Goal: Information Seeking & Learning: Learn about a topic

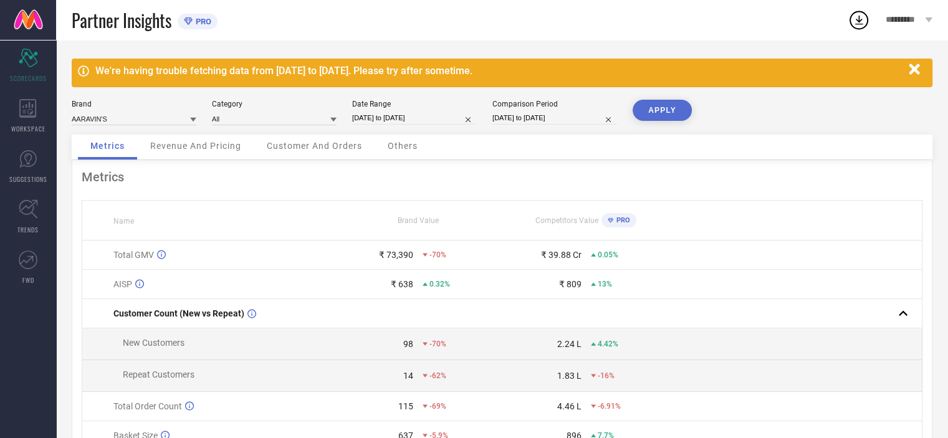
scroll to position [125, 0]
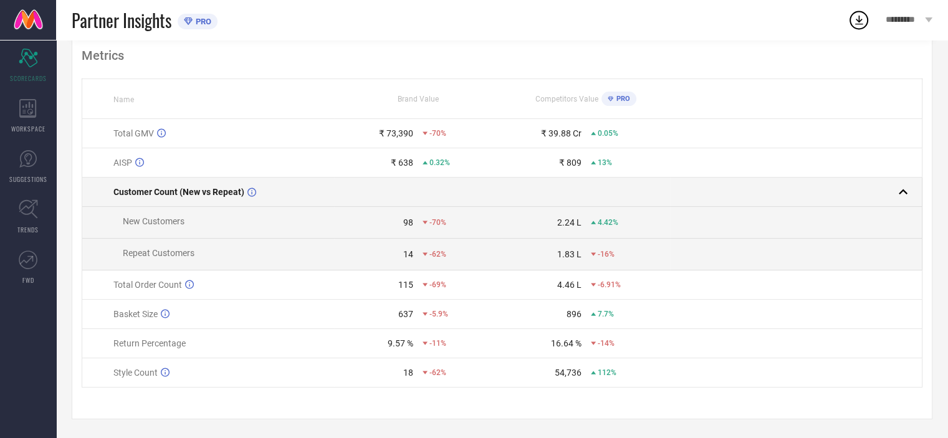
click at [892, 193] on div at bounding box center [790, 191] width 241 height 17
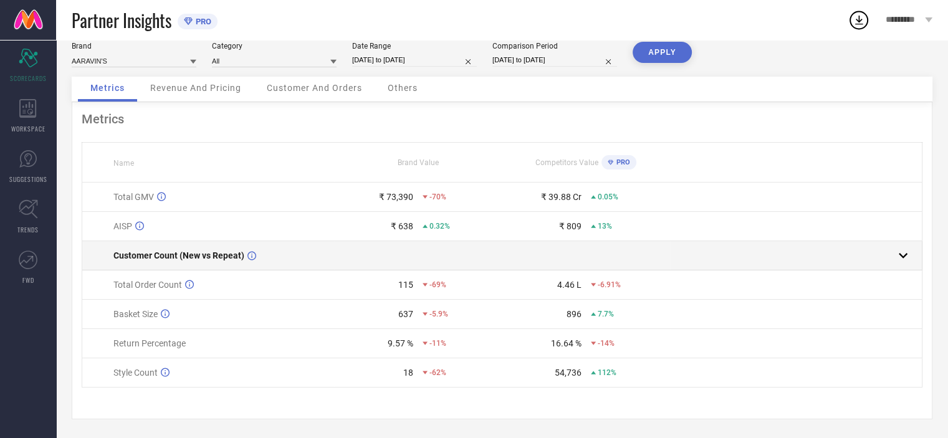
scroll to position [62, 0]
click at [891, 249] on div at bounding box center [790, 255] width 241 height 17
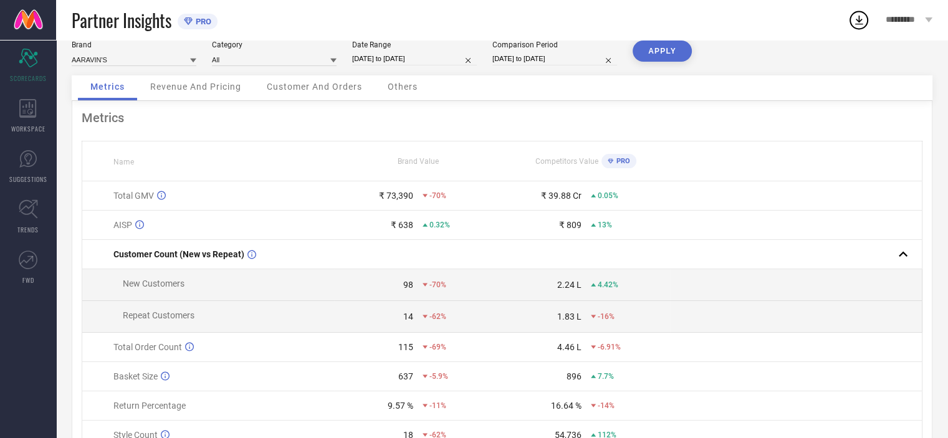
scroll to position [0, 0]
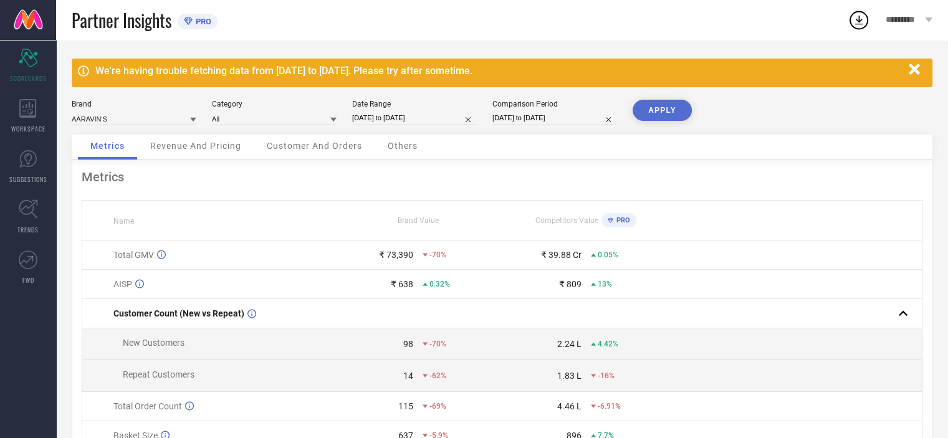
click at [187, 148] on span "Revenue And Pricing" at bounding box center [195, 146] width 91 height 10
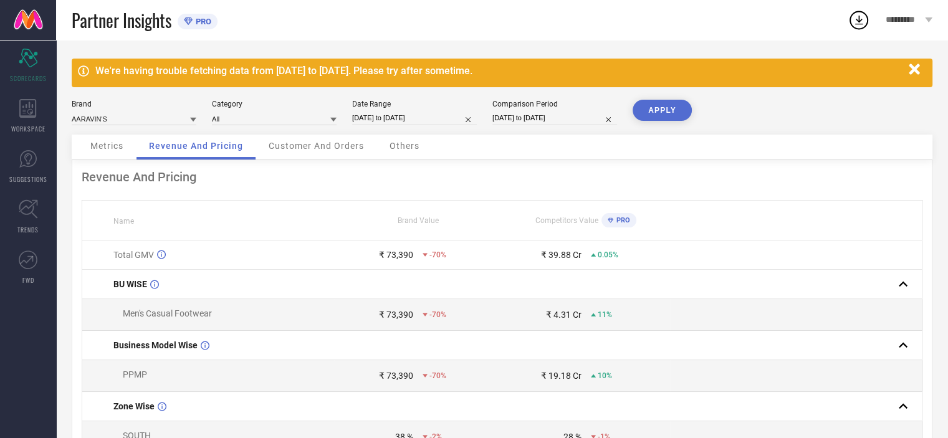
click at [331, 150] on span "Customer And Orders" at bounding box center [315, 146] width 95 height 10
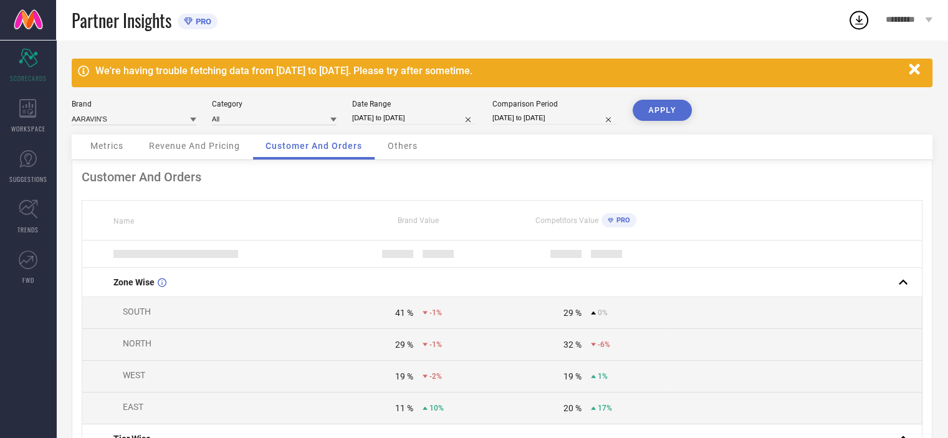
scroll to position [62, 0]
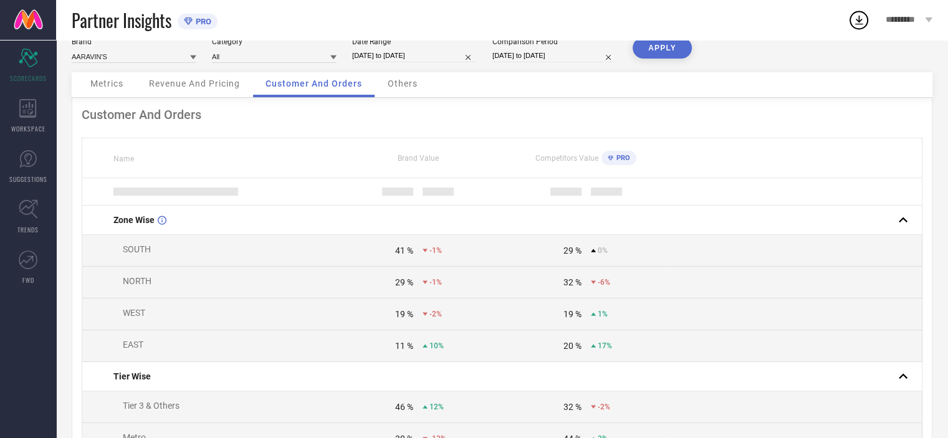
click at [390, 84] on span "Others" at bounding box center [402, 83] width 30 height 10
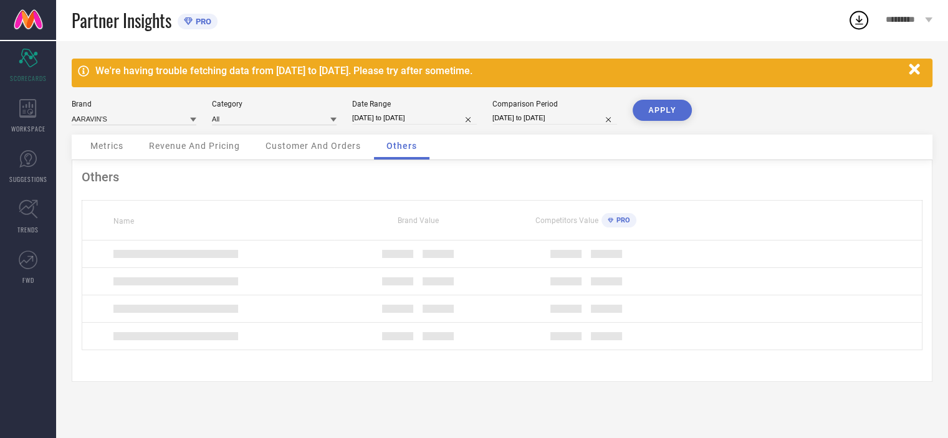
scroll to position [0, 0]
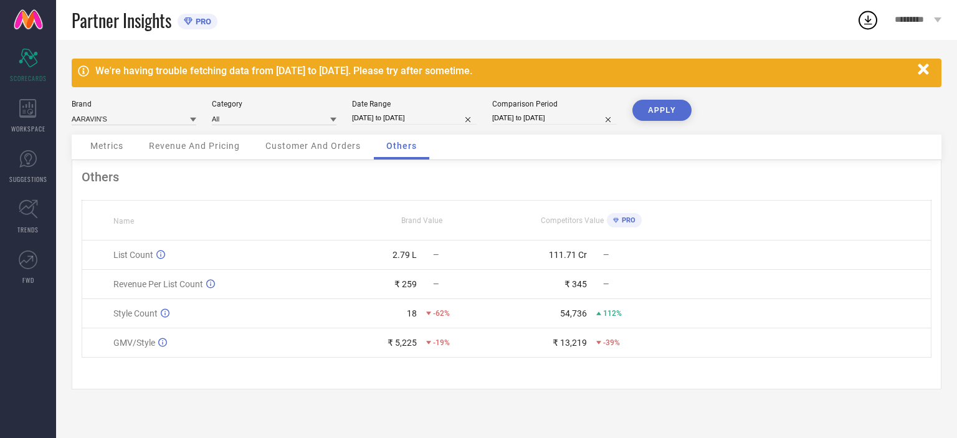
click at [112, 152] on div "Metrics" at bounding box center [107, 147] width 58 height 25
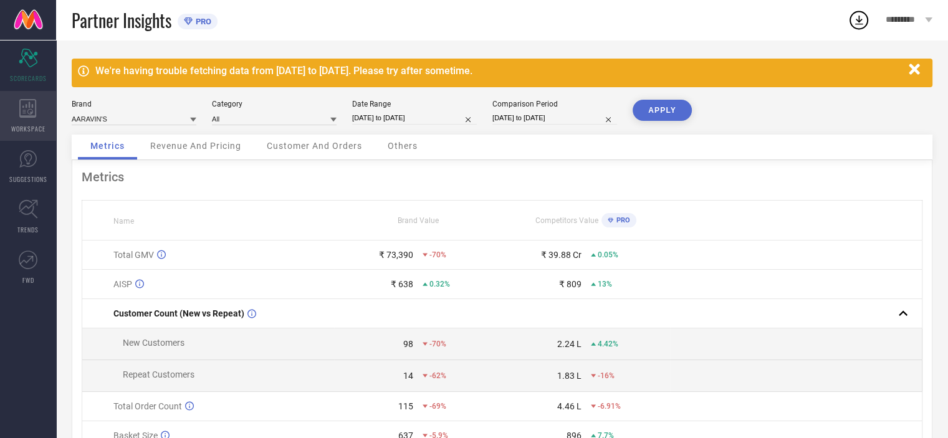
click at [29, 115] on icon at bounding box center [27, 108] width 17 height 19
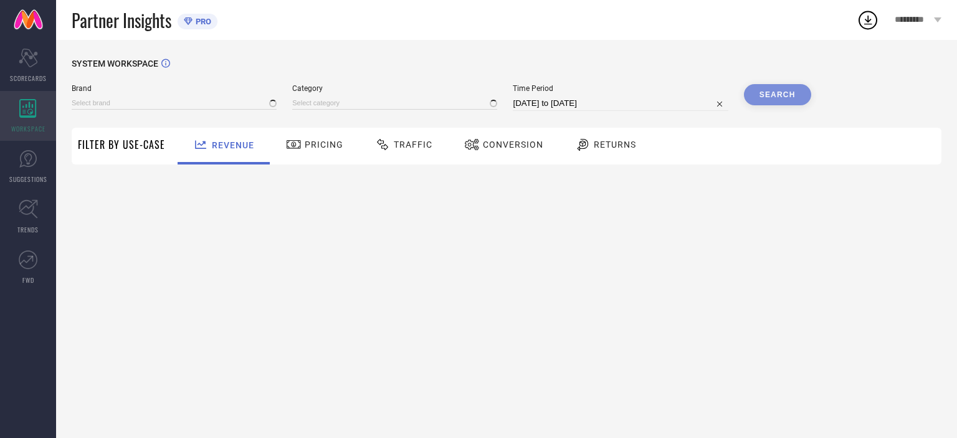
type input "AARAVIN'S"
type input "All"
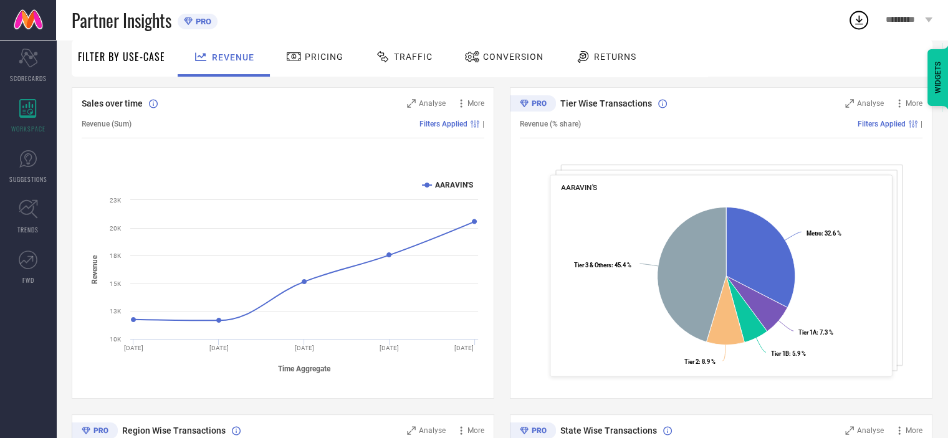
scroll to position [125, 0]
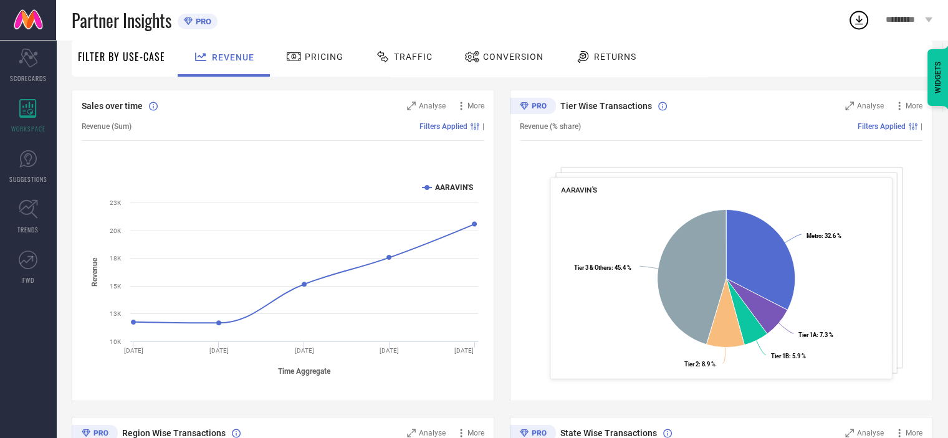
click at [325, 59] on span "Pricing" at bounding box center [324, 57] width 39 height 10
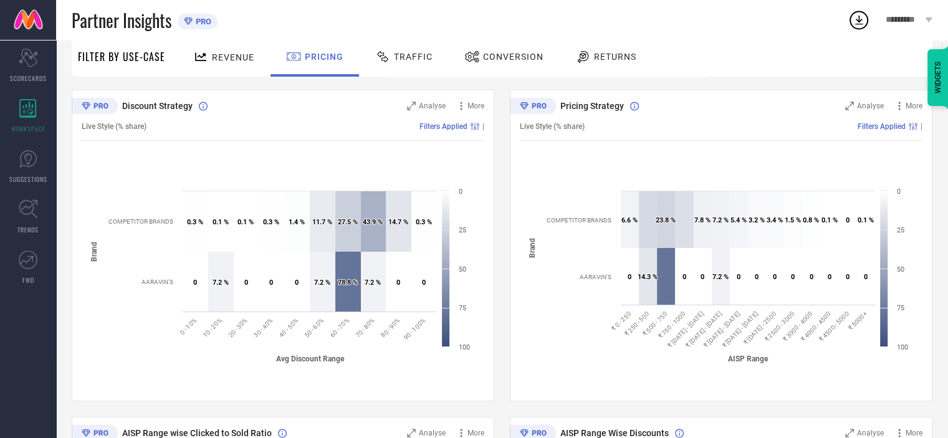
click at [412, 64] on div "Traffic" at bounding box center [404, 56] width 64 height 21
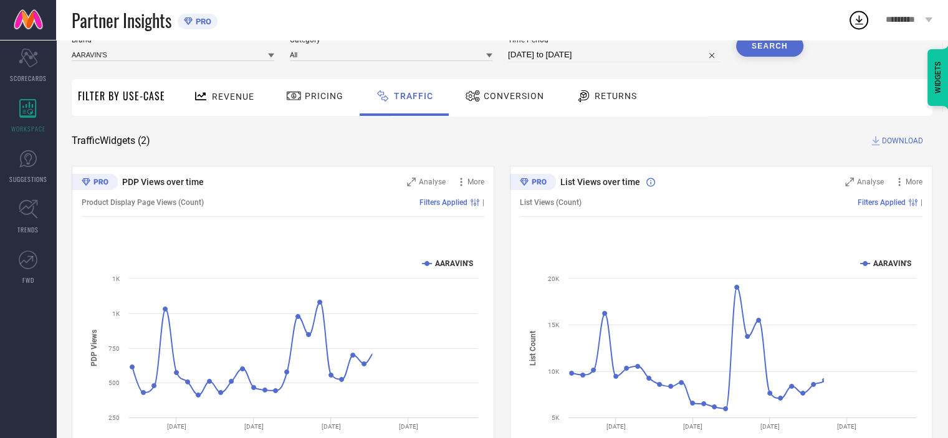
scroll to position [107, 0]
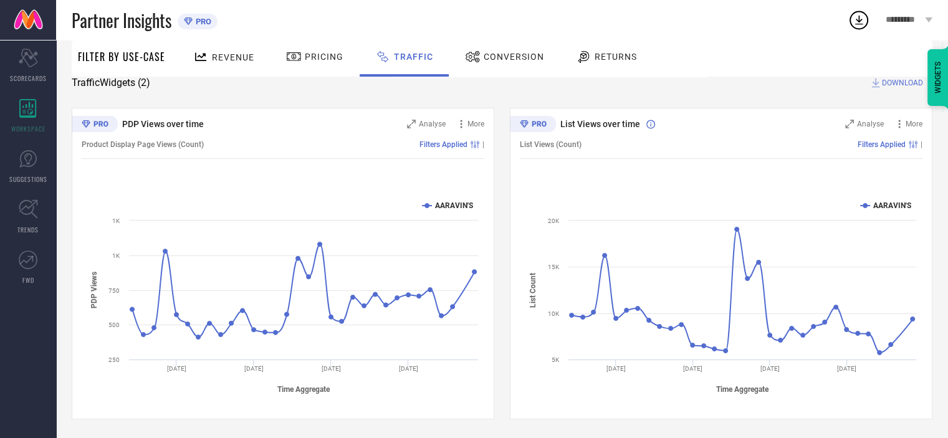
click at [498, 64] on div "Conversion" at bounding box center [504, 56] width 85 height 21
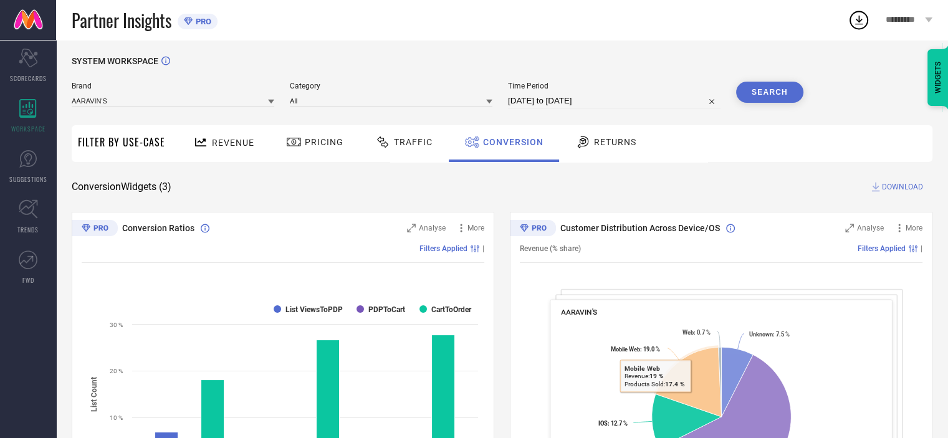
scroll to position [0, 0]
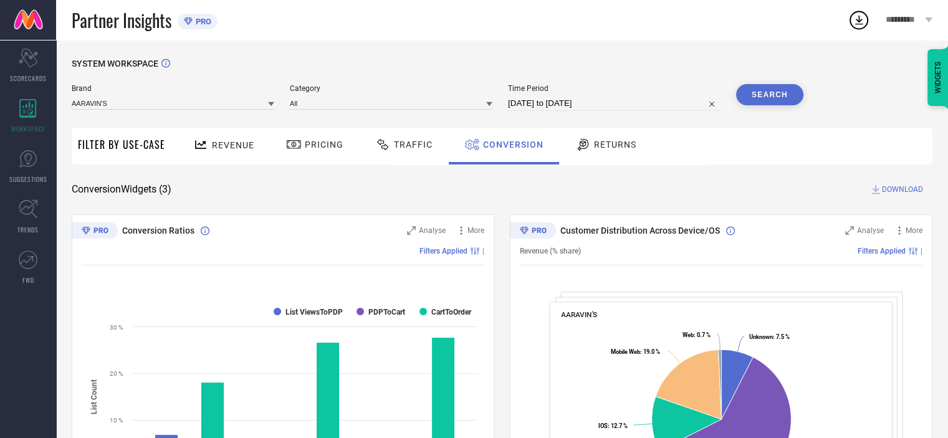
click at [604, 144] on span "Returns" at bounding box center [615, 145] width 42 height 10
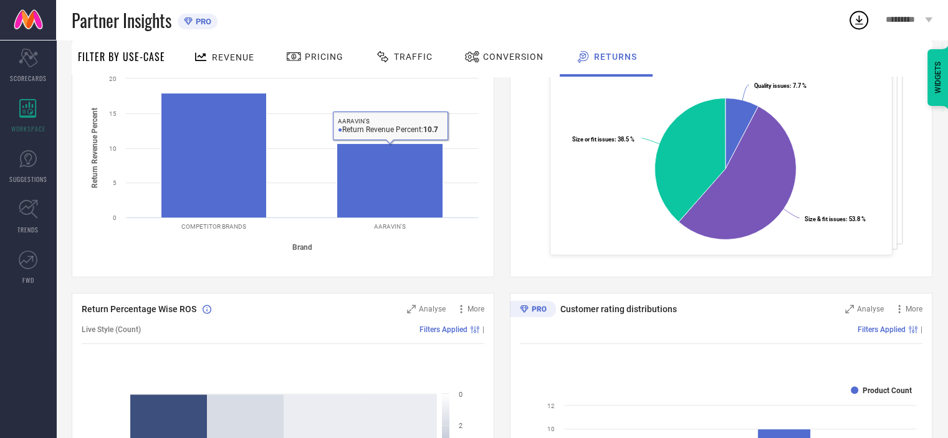
scroll to position [249, 0]
